Goal: Task Accomplishment & Management: Manage account settings

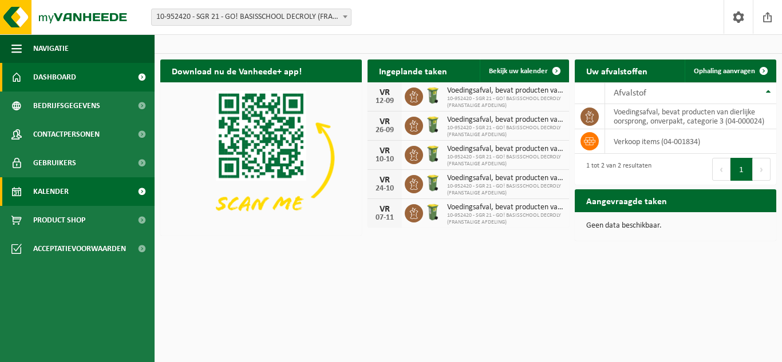
click at [52, 191] on span "Kalender" at bounding box center [50, 191] width 35 height 29
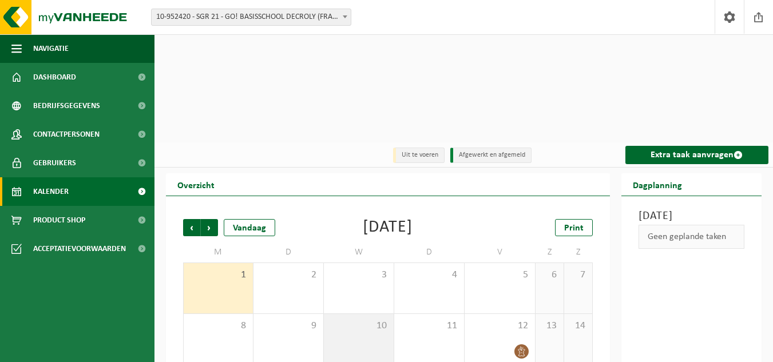
scroll to position [57, 0]
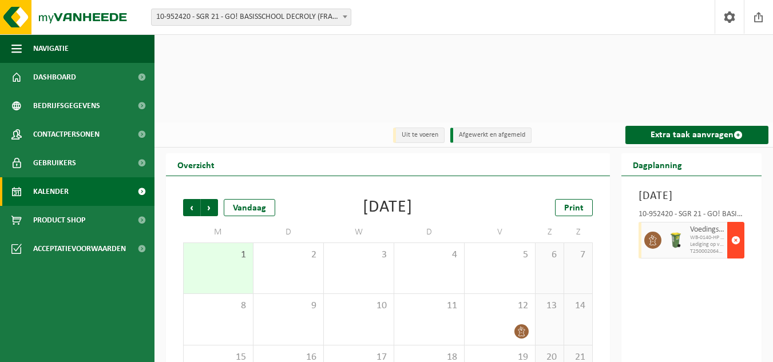
click at [735, 229] on span "button" at bounding box center [735, 240] width 9 height 23
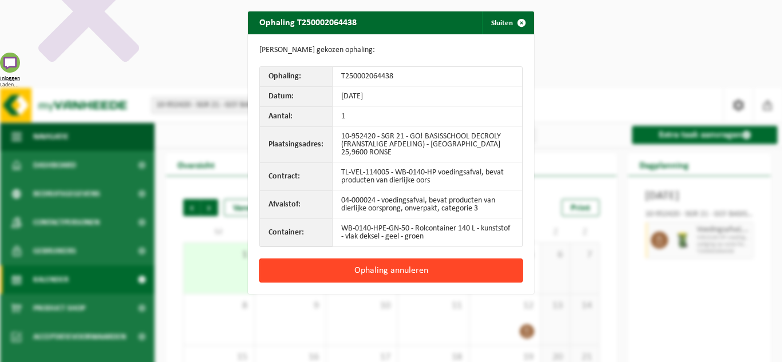
click at [416, 268] on button "Ophaling annuleren" at bounding box center [390, 271] width 263 height 24
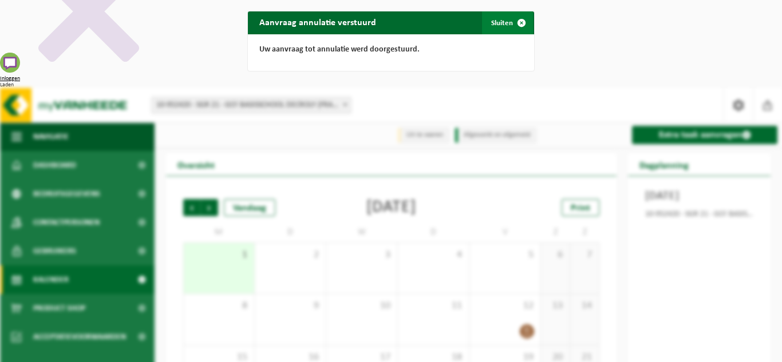
click at [503, 22] on button "Sluiten" at bounding box center [507, 22] width 51 height 23
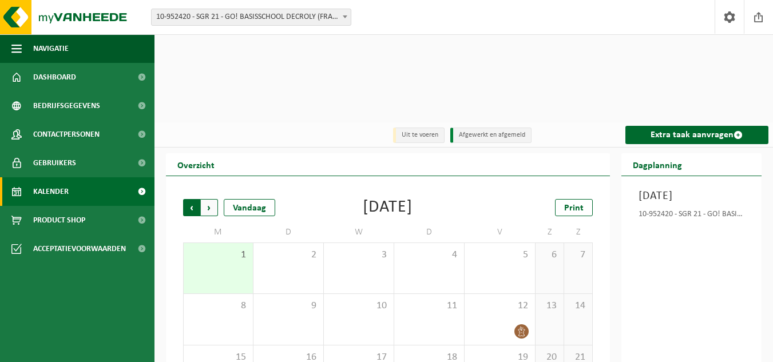
click at [216, 199] on span "Volgende" at bounding box center [209, 207] width 17 height 17
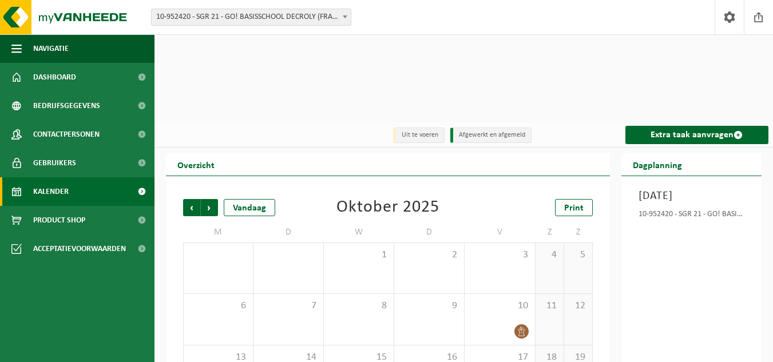
click at [736, 229] on span "button" at bounding box center [735, 240] width 9 height 23
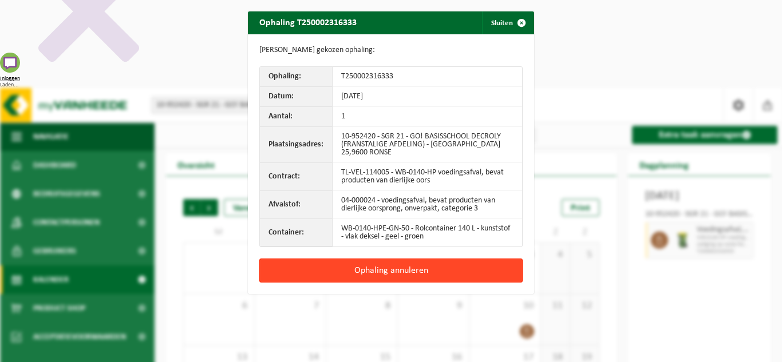
click at [407, 260] on button "Ophaling annuleren" at bounding box center [390, 271] width 263 height 24
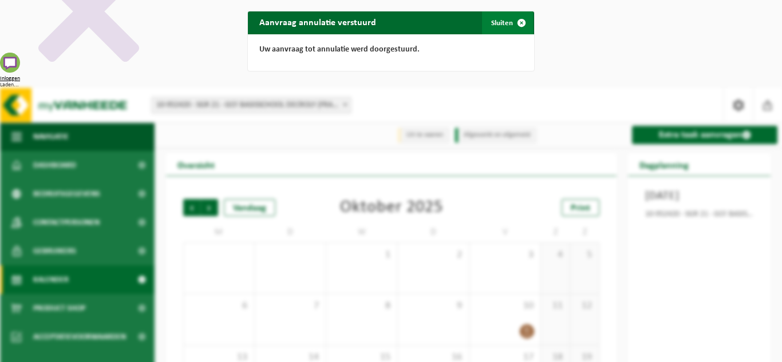
click at [496, 22] on button "Sluiten" at bounding box center [507, 22] width 51 height 23
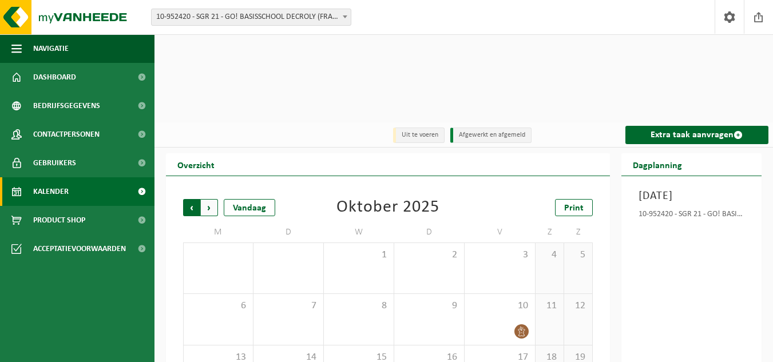
click at [212, 199] on span "Volgende" at bounding box center [209, 207] width 17 height 17
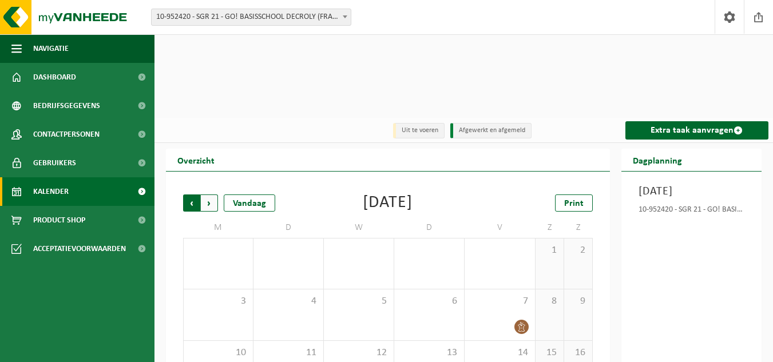
click at [213, 195] on span "Volgende" at bounding box center [209, 203] width 17 height 17
click at [187, 195] on span "Vorige" at bounding box center [191, 203] width 17 height 17
click at [87, 192] on link "Kalender" at bounding box center [77, 191] width 155 height 29
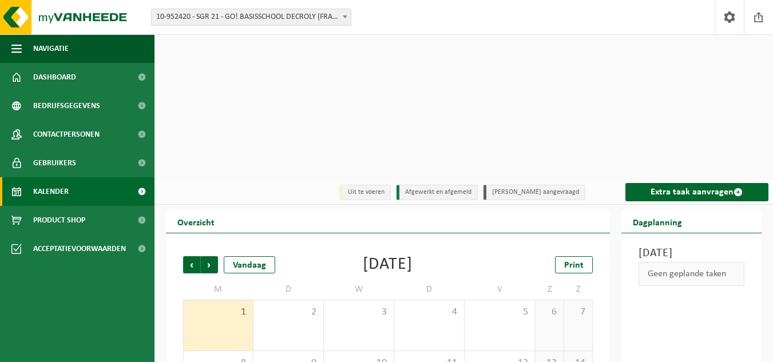
click at [343, 18] on b at bounding box center [345, 16] width 5 height 3
click at [349, 14] on span at bounding box center [344, 16] width 11 height 15
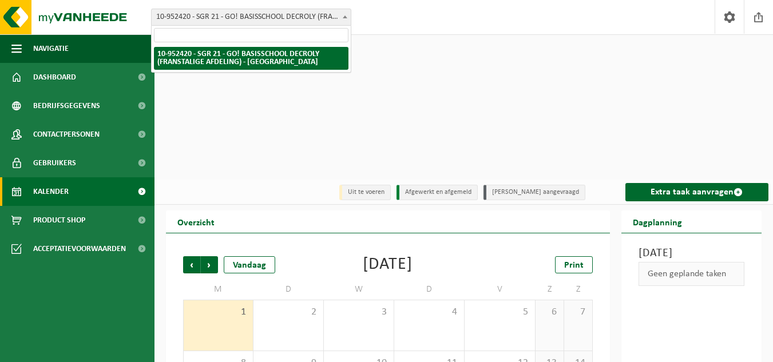
click at [323, 32] on input "search" at bounding box center [251, 35] width 195 height 14
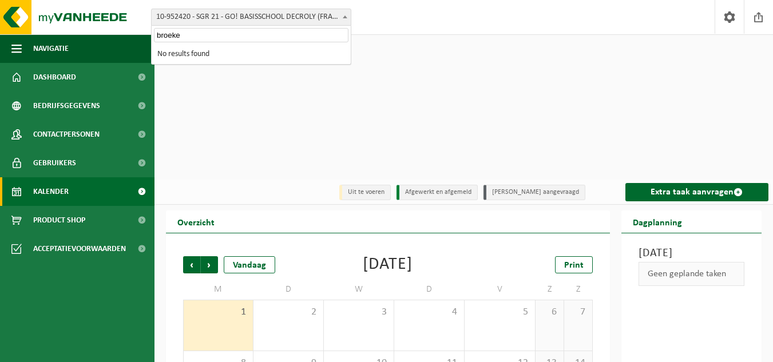
type input "broeke"
drag, startPoint x: 281, startPoint y: 55, endPoint x: 339, endPoint y: 106, distance: 77.5
click at [322, 66] on body "Inloggen Laden. Vestiging: 10-952420 - SGR 21 - GO! BASISSCHOOL DECROLY (FRANST…" at bounding box center [386, 250] width 773 height 501
click at [172, 234] on div "Vorige Volgende Vandaag [DATE] Print M D W D V Z Z 1 2 3 4 5 6 7 8 9 10 11 12 1…" at bounding box center [388, 367] width 444 height 267
click at [580, 261] on span "Print" at bounding box center [573, 265] width 19 height 9
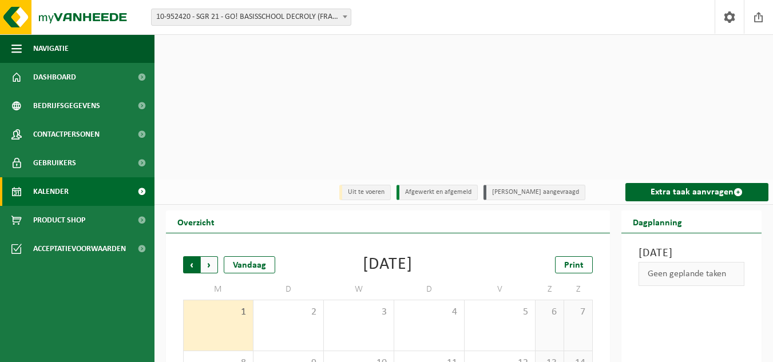
click at [207, 256] on span "Volgende" at bounding box center [209, 264] width 17 height 17
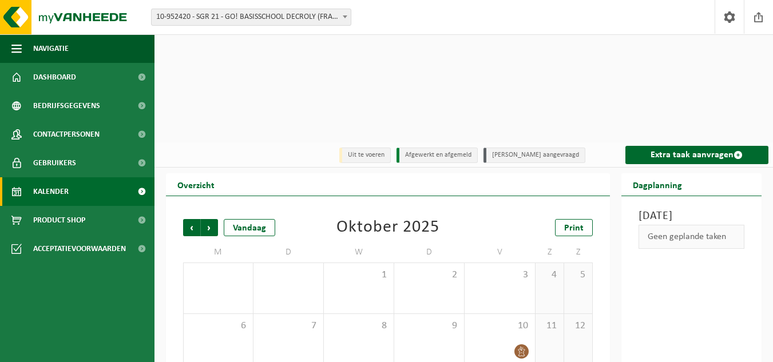
scroll to position [57, 0]
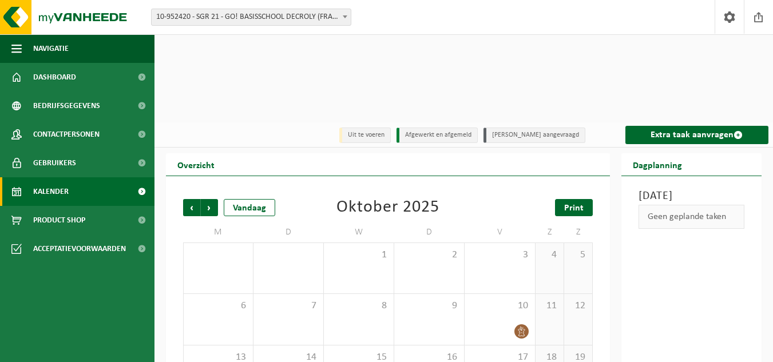
click at [564, 199] on link "Print" at bounding box center [574, 207] width 38 height 17
